Goal: Browse casually

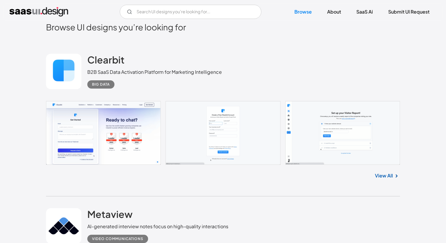
scroll to position [146, 0]
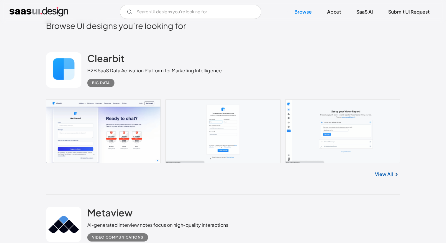
click at [145, 126] on link at bounding box center [223, 131] width 354 height 64
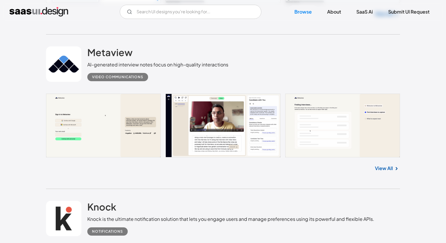
scroll to position [307, 0]
click at [84, 135] on link at bounding box center [223, 125] width 354 height 64
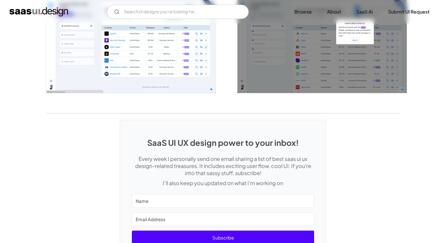
scroll to position [1078, 0]
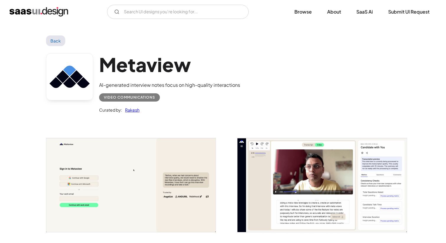
click at [116, 154] on img "open lightbox" at bounding box center [130, 185] width 169 height 94
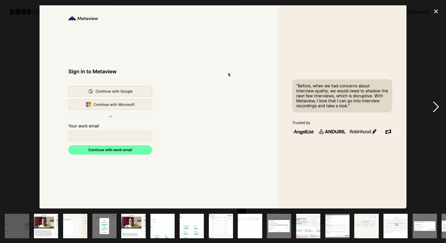
click at [433, 109] on div "next image" at bounding box center [436, 107] width 20 height 204
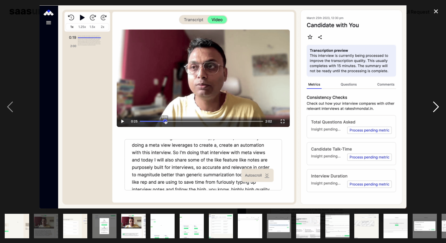
click at [433, 109] on div "next image" at bounding box center [436, 107] width 20 height 204
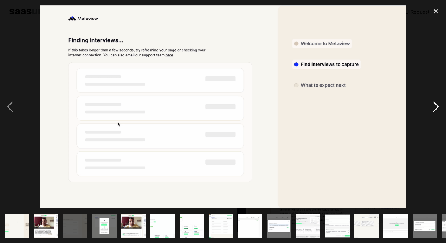
click at [433, 109] on div "next image" at bounding box center [436, 107] width 20 height 204
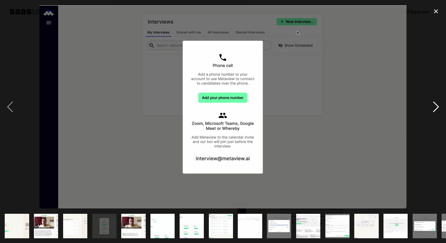
click at [433, 109] on div "next image" at bounding box center [436, 107] width 20 height 204
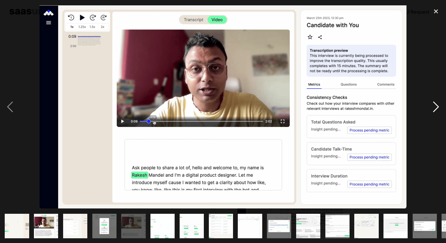
click at [433, 109] on div "next image" at bounding box center [436, 107] width 20 height 204
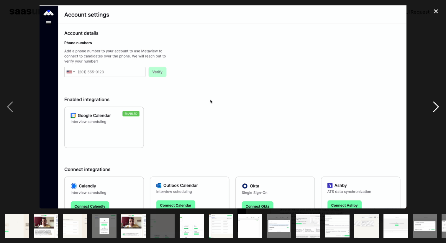
click at [433, 109] on div "next image" at bounding box center [436, 107] width 20 height 204
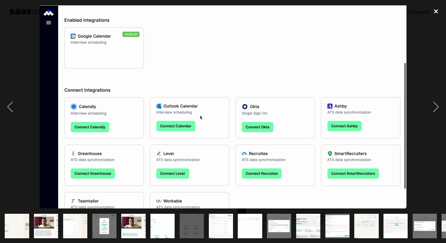
click at [435, 11] on div "close lightbox" at bounding box center [436, 11] width 20 height 13
